Goal: Find specific page/section: Find specific page/section

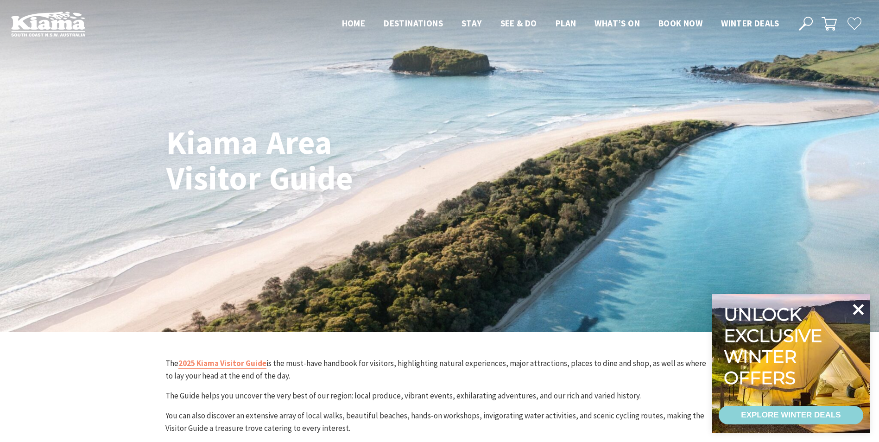
click at [860, 307] on icon at bounding box center [858, 309] width 22 height 22
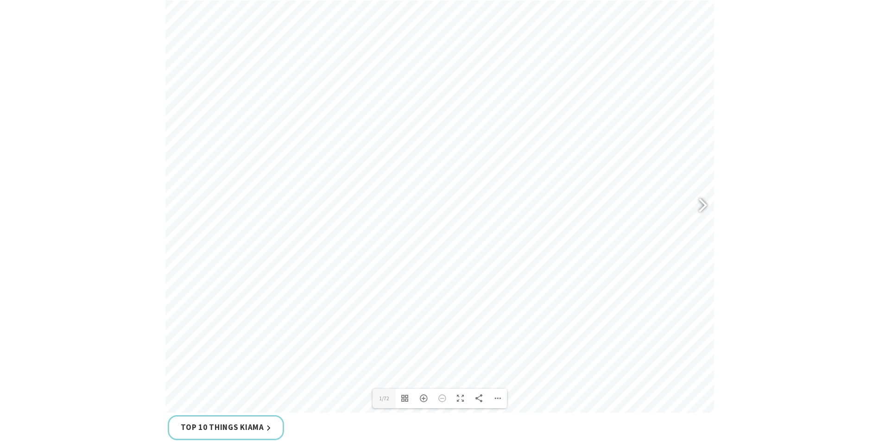
scroll to position [463, 0]
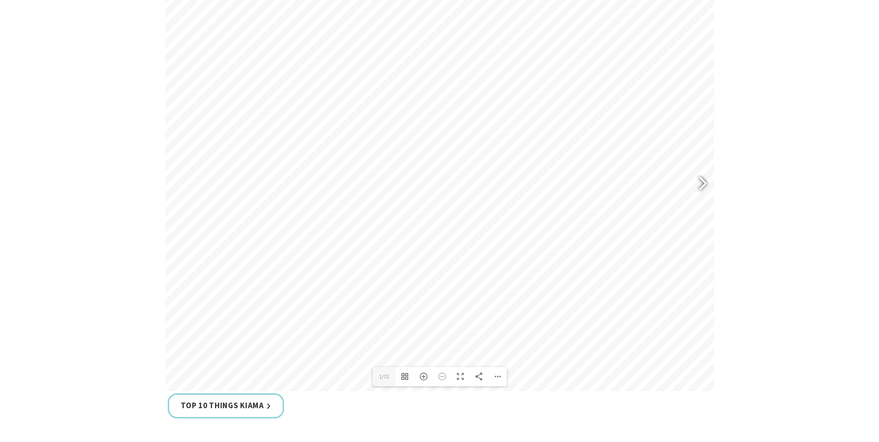
click at [706, 181] on div at bounding box center [698, 185] width 21 height 34
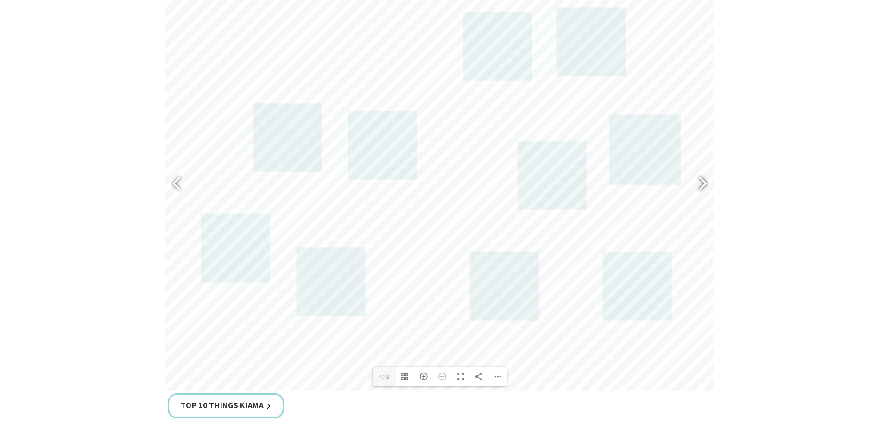
click at [706, 181] on div at bounding box center [698, 185] width 21 height 34
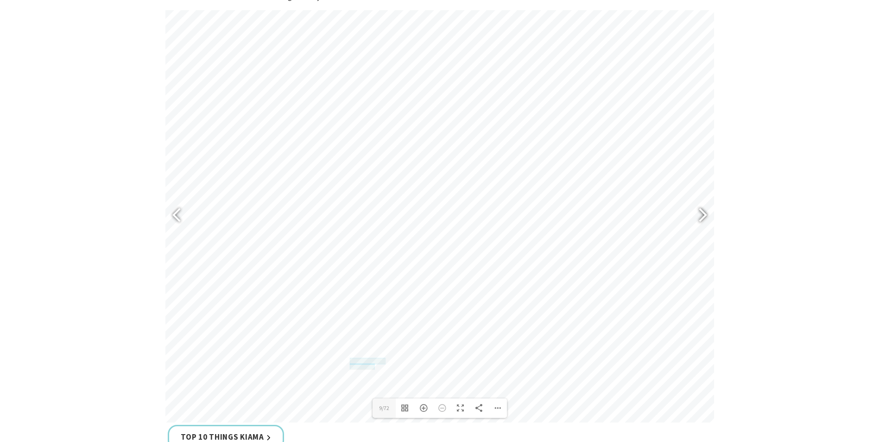
scroll to position [417, 0]
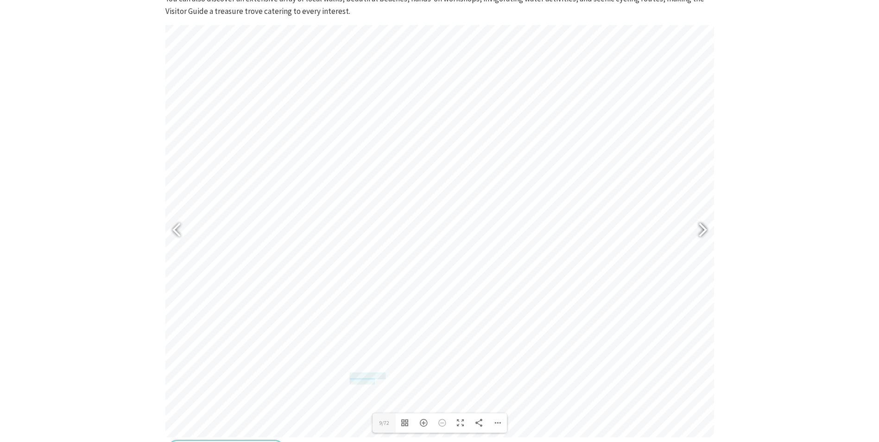
click at [703, 228] on div at bounding box center [698, 232] width 21 height 34
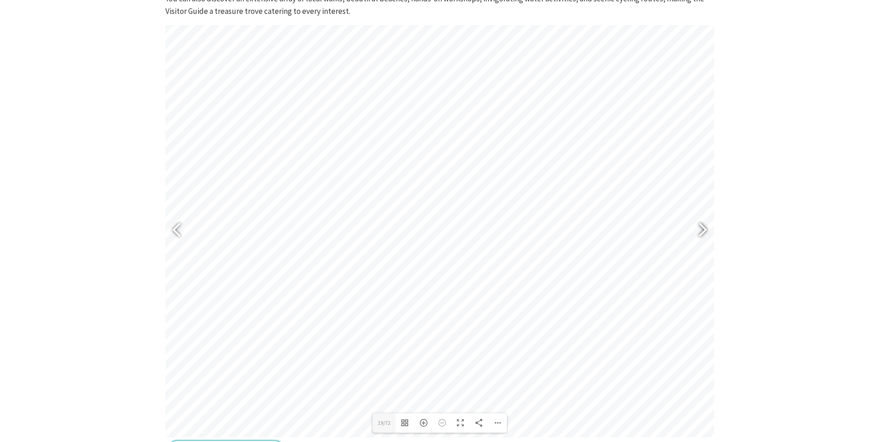
click at [703, 228] on div at bounding box center [698, 232] width 21 height 34
click at [704, 230] on div at bounding box center [698, 232] width 21 height 34
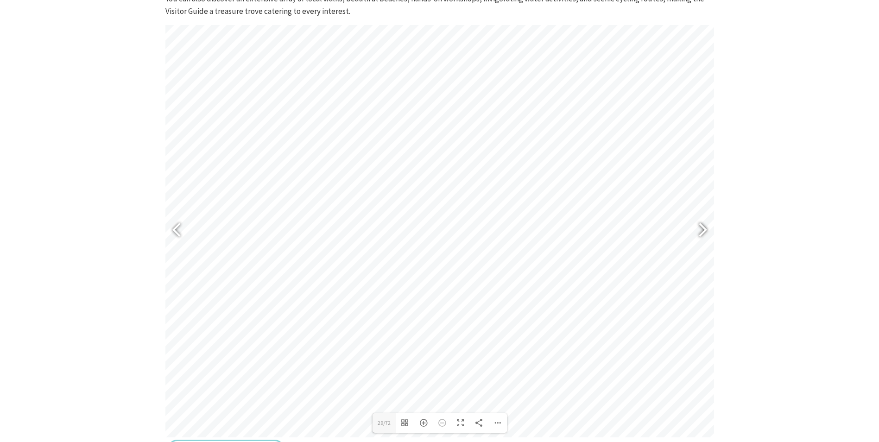
click at [704, 230] on div at bounding box center [698, 232] width 21 height 34
click at [175, 228] on div at bounding box center [180, 232] width 21 height 34
click at [704, 224] on div at bounding box center [698, 232] width 21 height 34
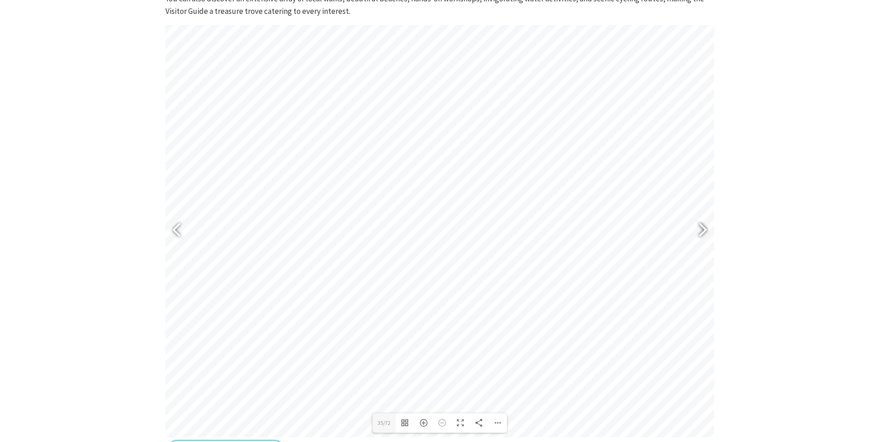
click at [704, 224] on div at bounding box center [698, 232] width 21 height 34
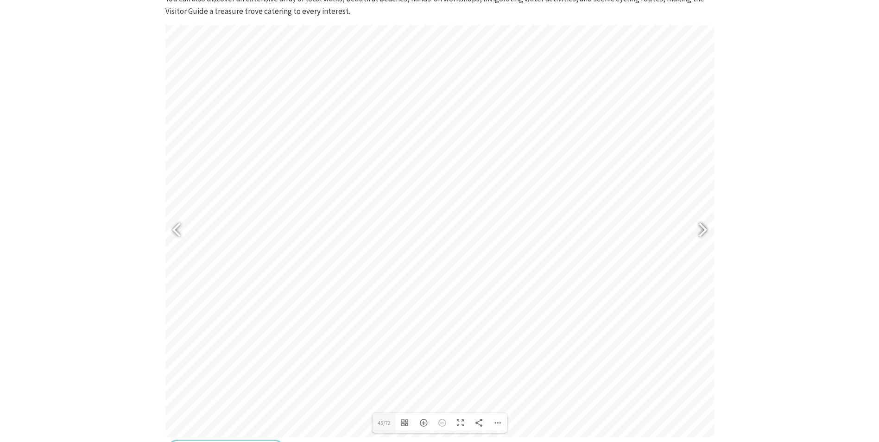
click at [704, 224] on div at bounding box center [698, 232] width 21 height 34
click at [700, 225] on div at bounding box center [698, 232] width 21 height 34
type input "53"
